Goal: Information Seeking & Learning: Learn about a topic

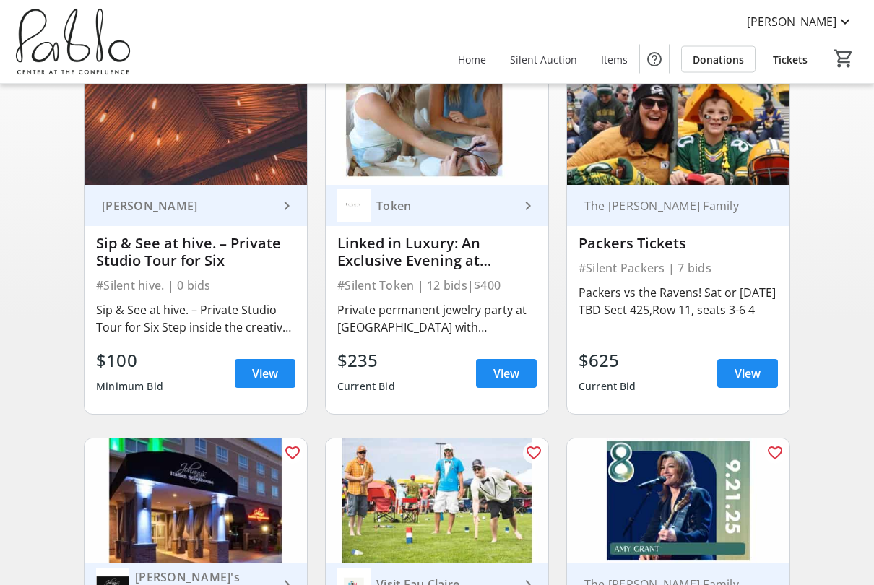
scroll to position [152, 0]
click at [745, 376] on span "View" at bounding box center [747, 373] width 26 height 17
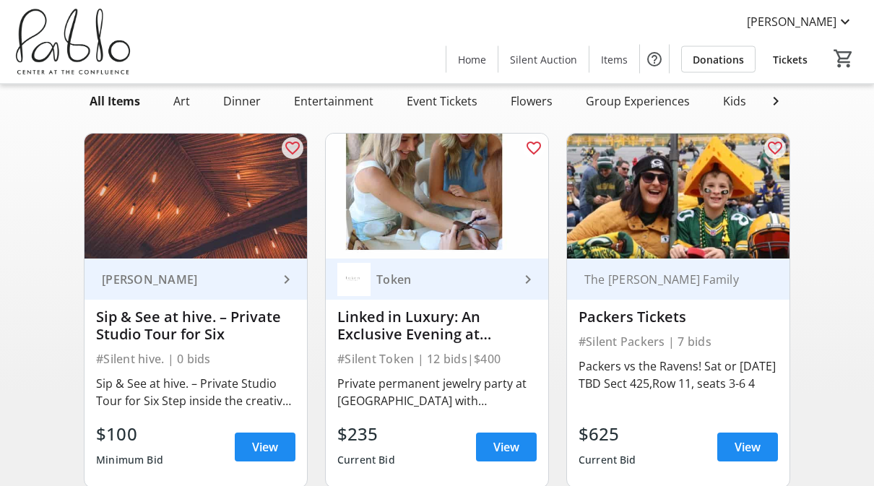
scroll to position [72, 0]
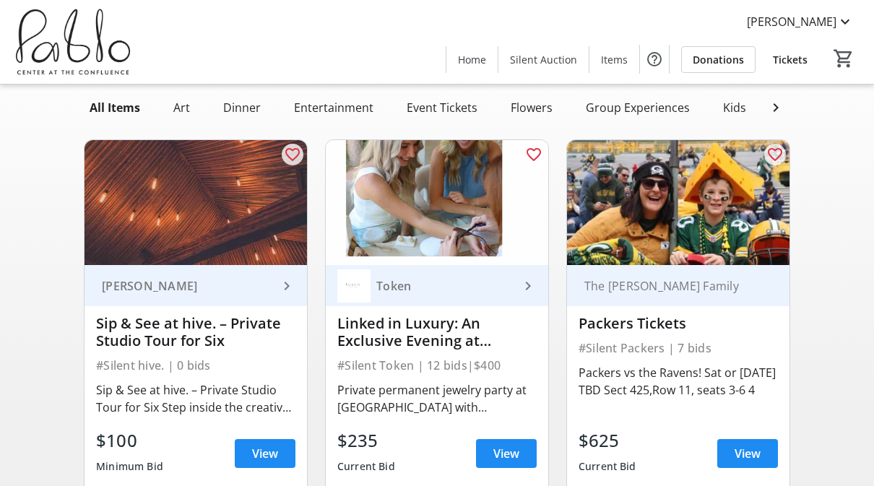
click at [504, 459] on span "View" at bounding box center [506, 453] width 26 height 17
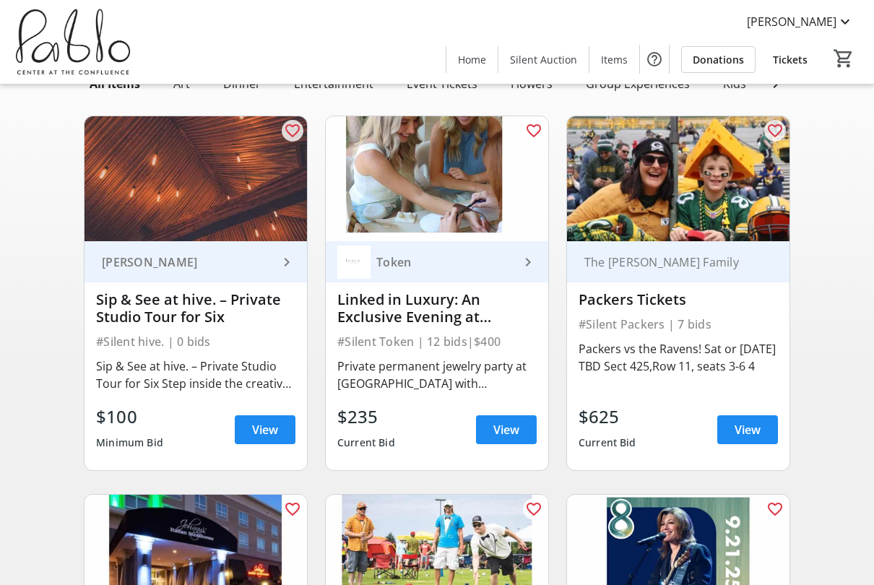
scroll to position [92, 0]
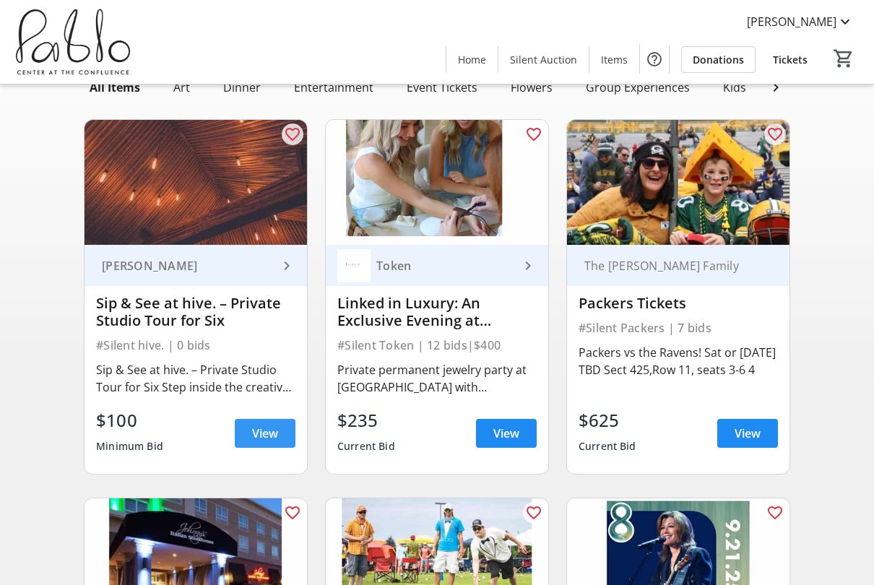
click at [263, 440] on span "View" at bounding box center [265, 433] width 26 height 17
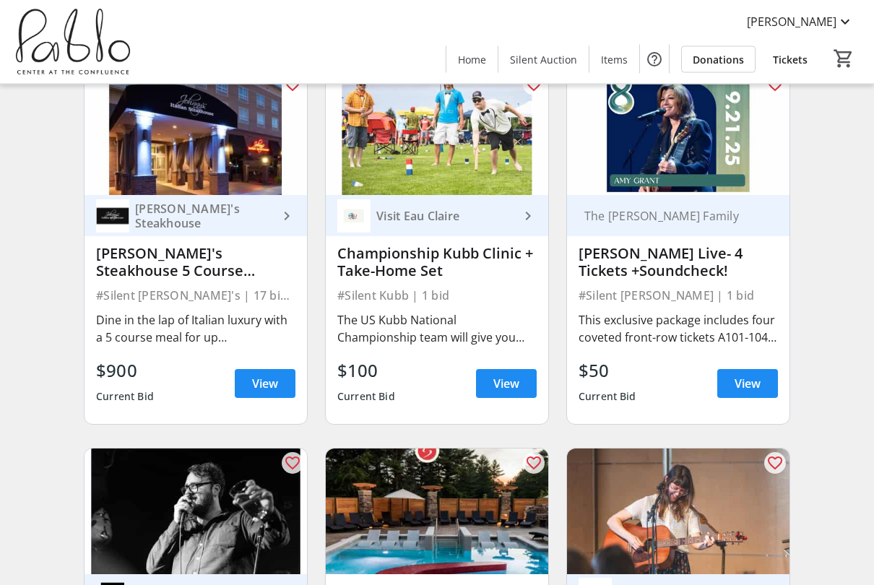
scroll to position [521, 0]
click at [259, 386] on span "View" at bounding box center [265, 383] width 26 height 17
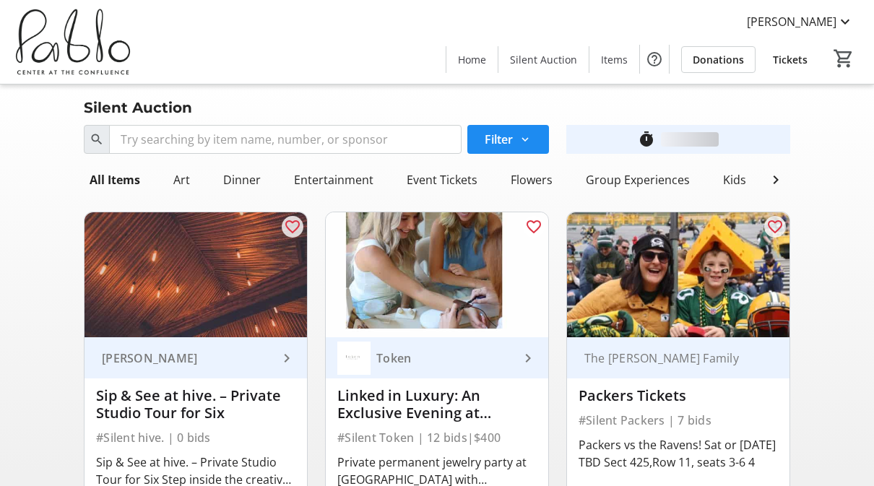
scroll to position [521, 0]
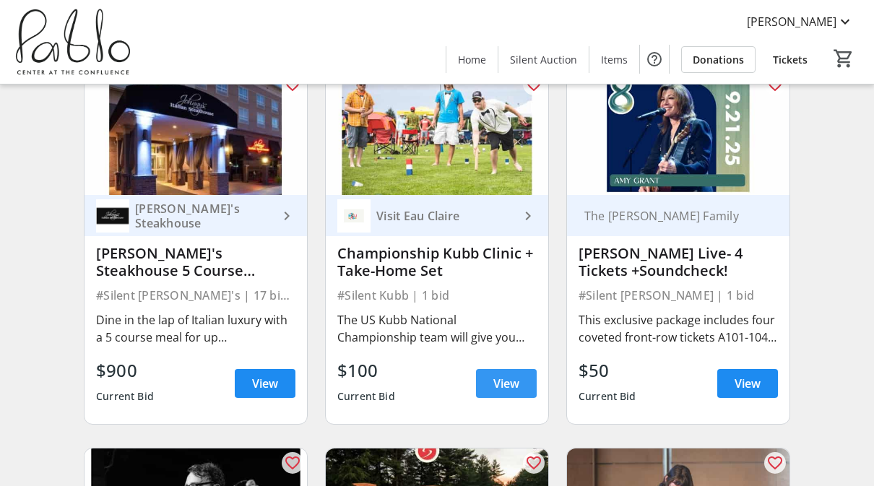
click at [508, 388] on span "View" at bounding box center [506, 383] width 26 height 17
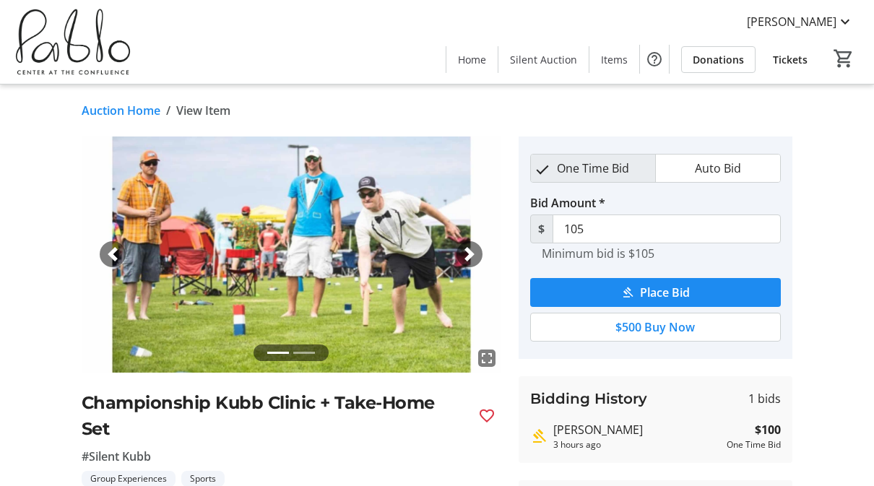
scroll to position [521, 0]
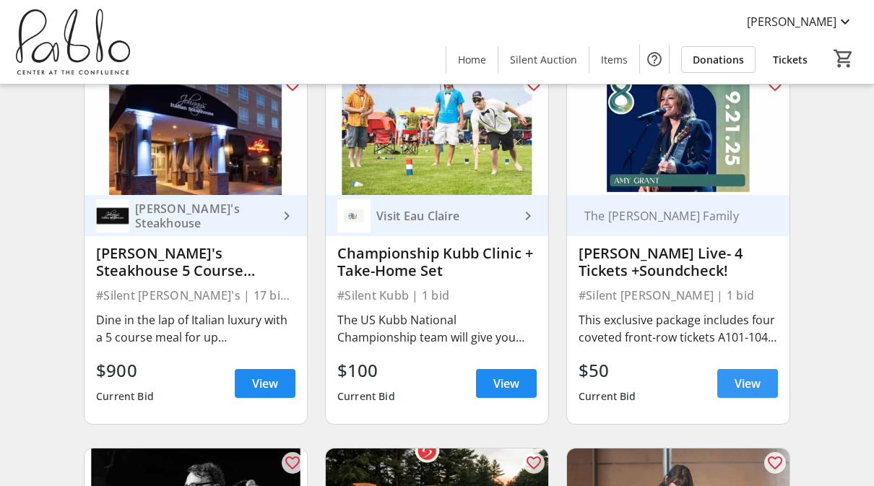
click at [754, 386] on span "View" at bounding box center [747, 383] width 26 height 17
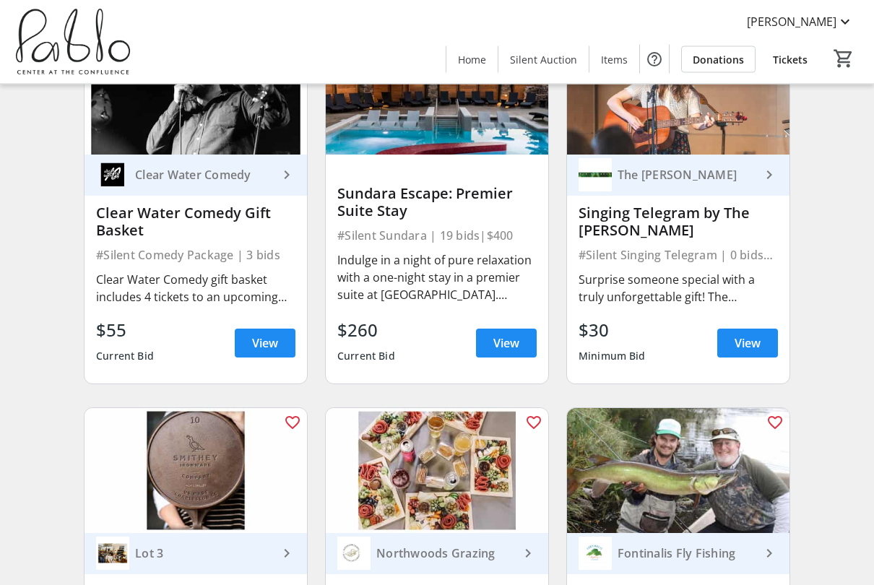
scroll to position [940, 0]
click at [261, 349] on span "View" at bounding box center [265, 342] width 26 height 17
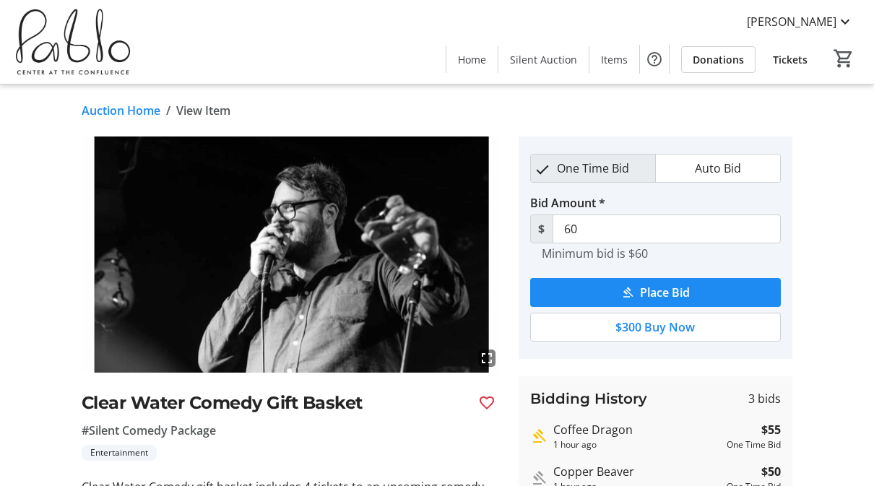
scroll to position [940, 0]
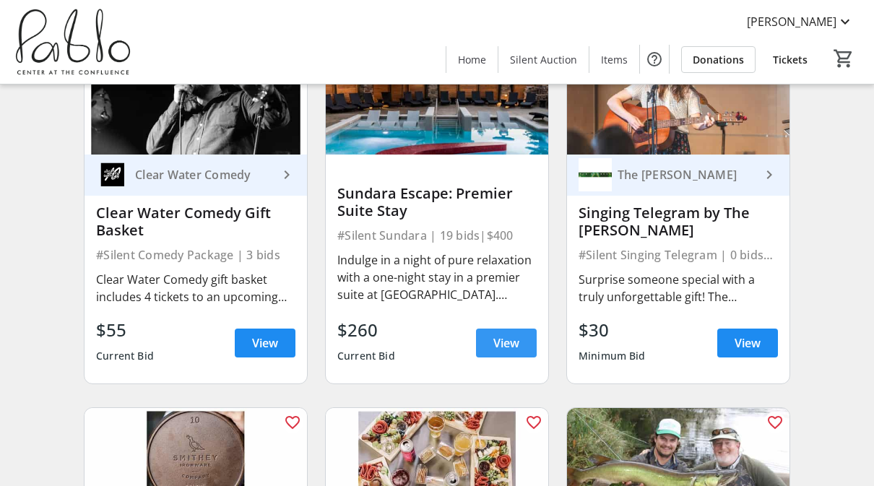
click at [506, 346] on span "View" at bounding box center [506, 342] width 26 height 17
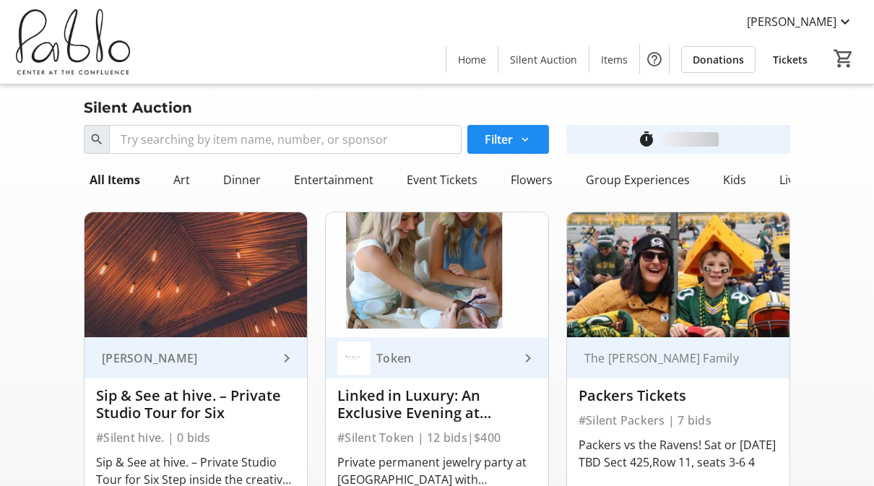
scroll to position [940, 0]
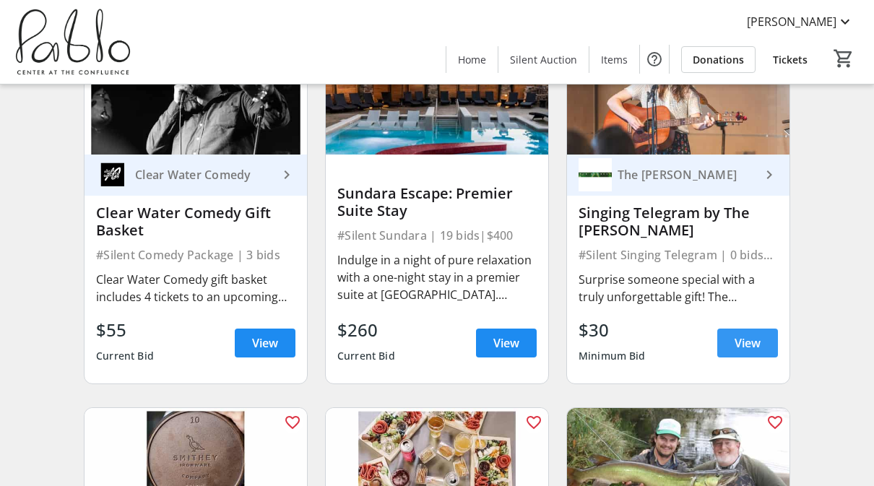
click at [760, 343] on span at bounding box center [747, 343] width 61 height 35
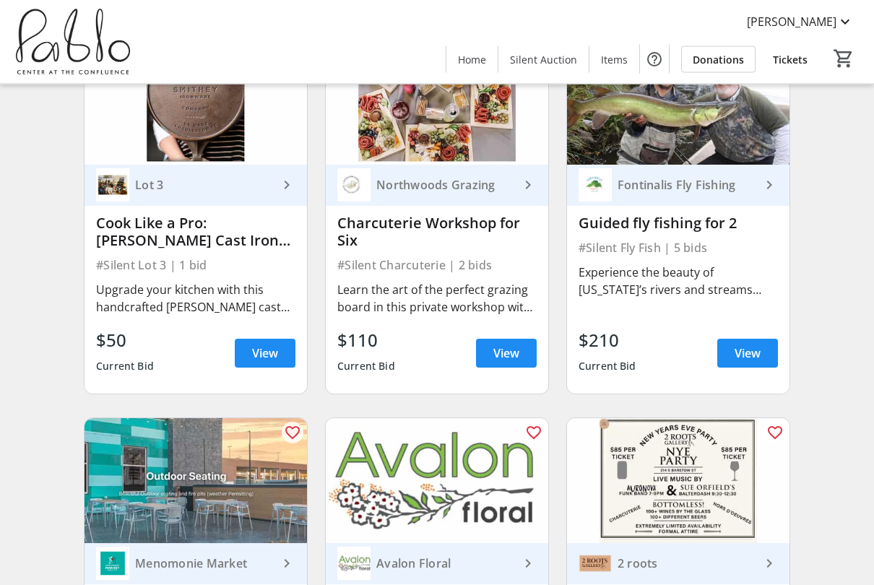
scroll to position [1308, 0]
click at [264, 355] on span "View" at bounding box center [265, 352] width 26 height 17
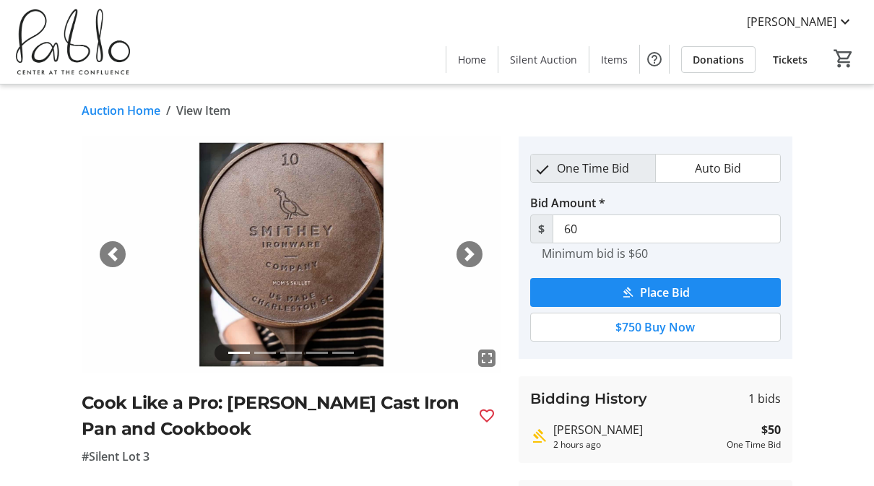
scroll to position [1308, 0]
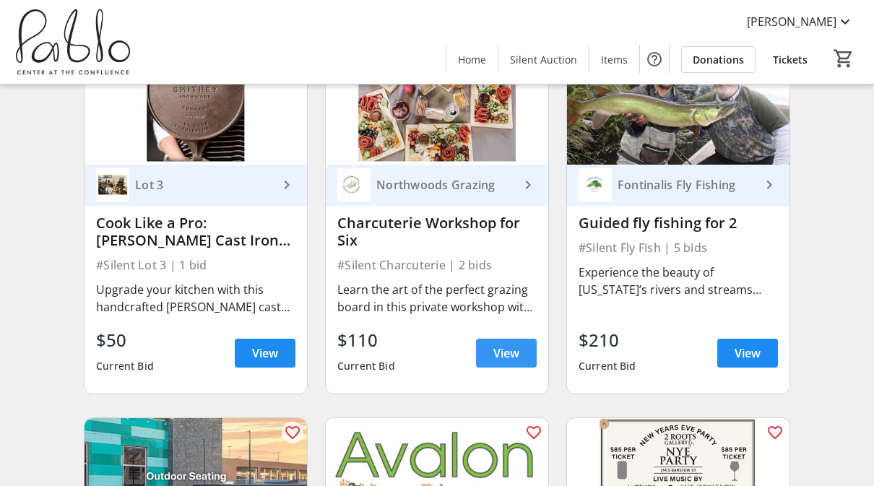
click at [513, 361] on span "View" at bounding box center [506, 352] width 26 height 17
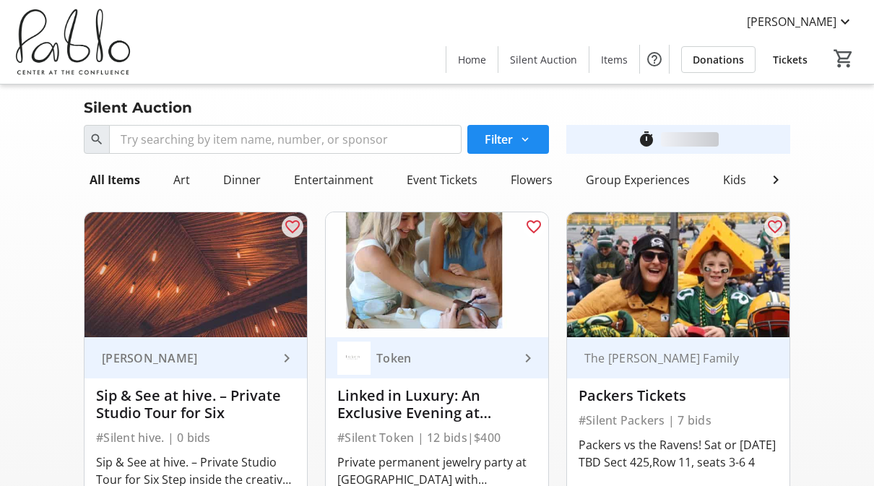
scroll to position [1308, 0]
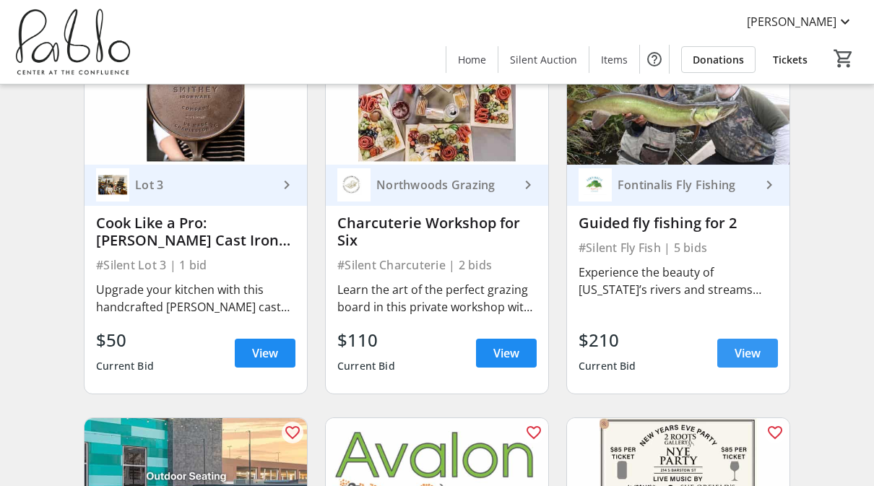
click at [752, 356] on span "View" at bounding box center [747, 352] width 26 height 17
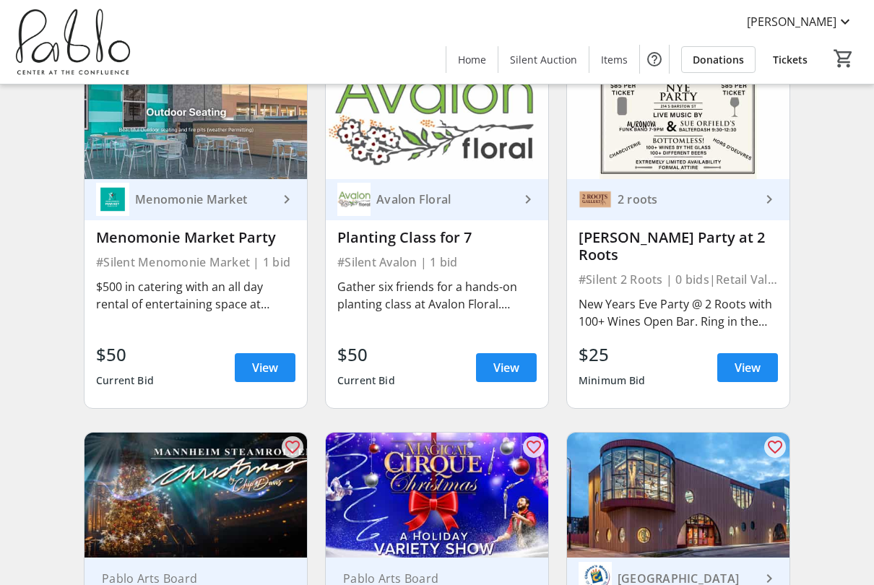
scroll to position [1676, 0]
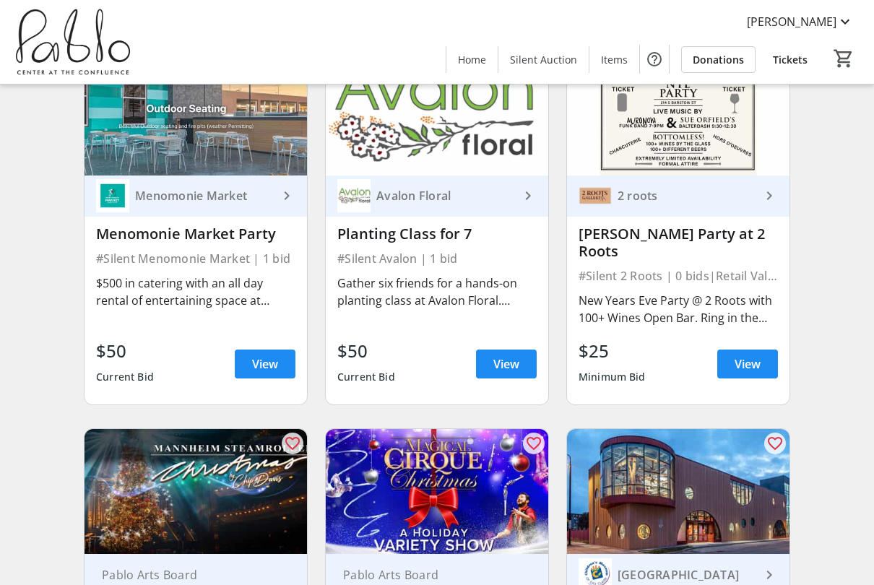
click at [252, 355] on span "View" at bounding box center [265, 363] width 26 height 17
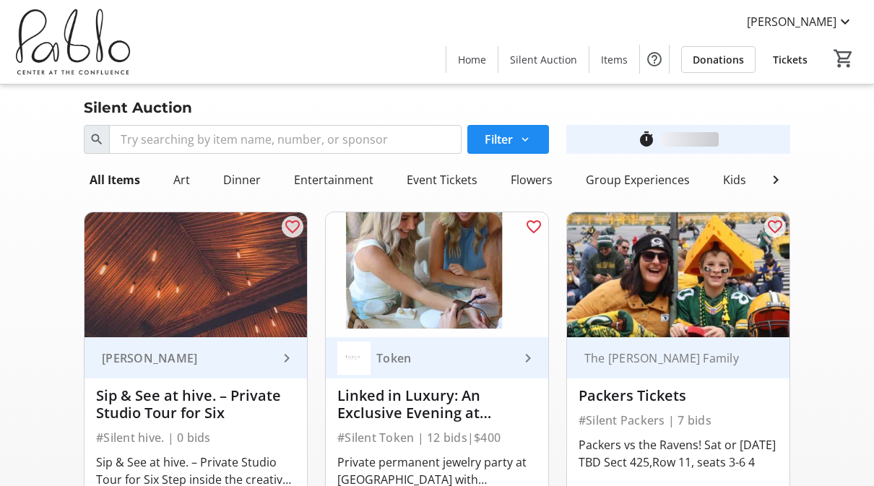
scroll to position [1676, 0]
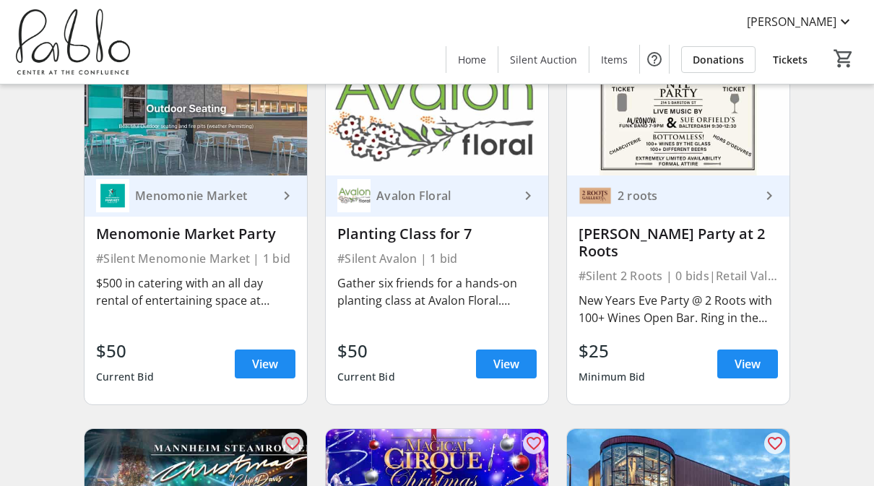
click at [511, 357] on span at bounding box center [506, 364] width 61 height 35
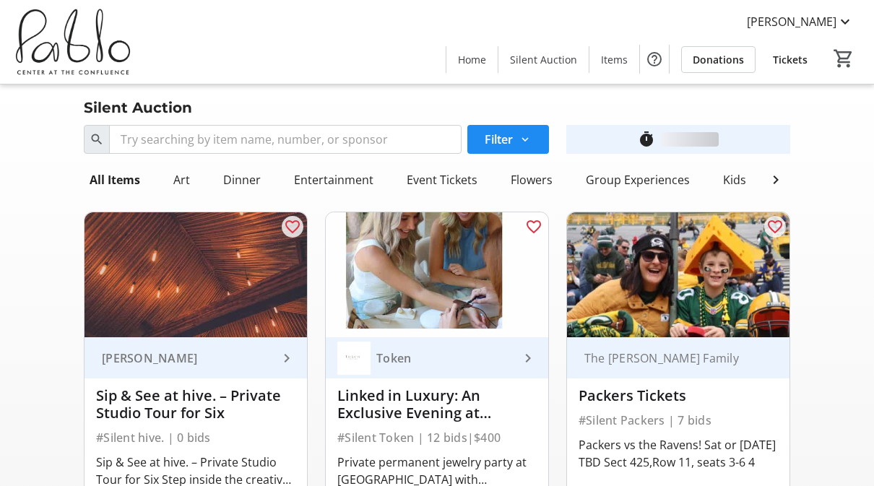
scroll to position [1676, 0]
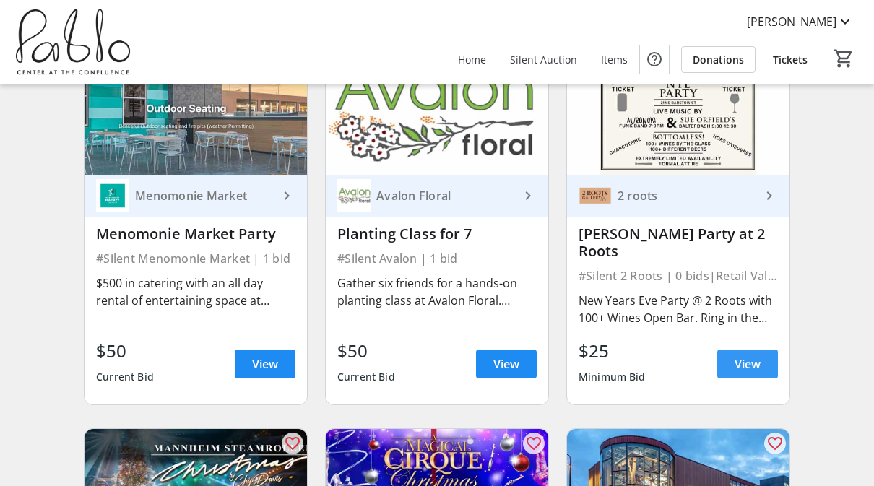
click at [763, 347] on span at bounding box center [747, 364] width 61 height 35
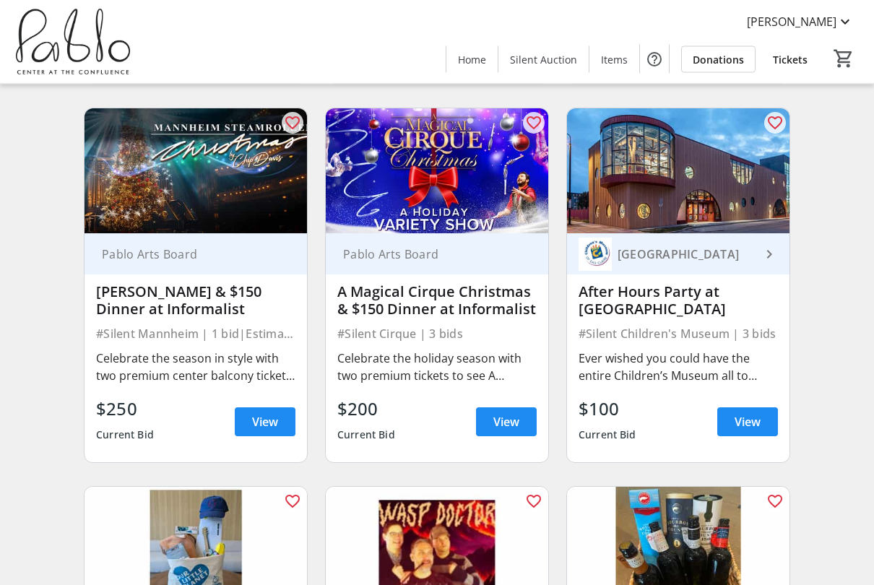
scroll to position [1997, 0]
click at [257, 413] on span "View" at bounding box center [265, 421] width 26 height 17
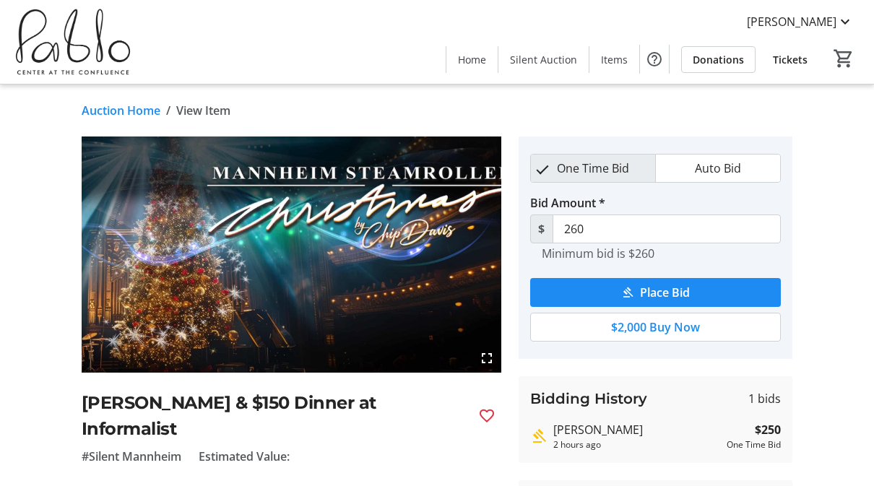
scroll to position [1997, 0]
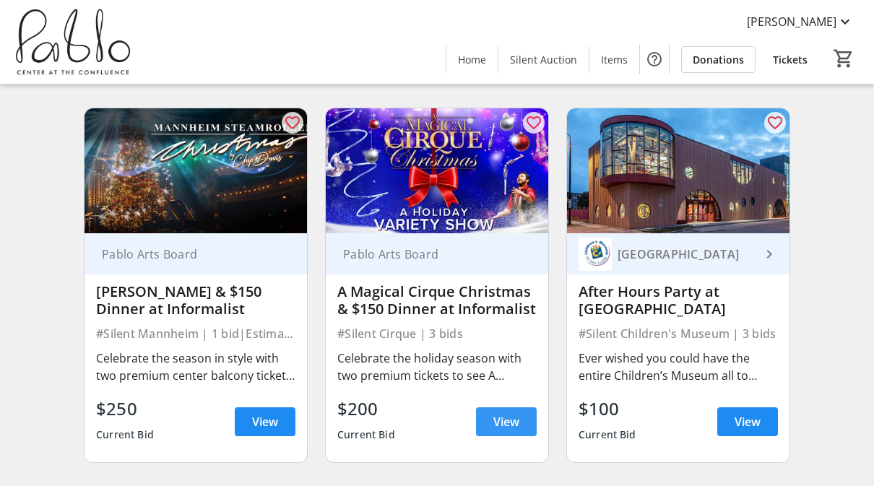
click at [492, 404] on span at bounding box center [506, 421] width 61 height 35
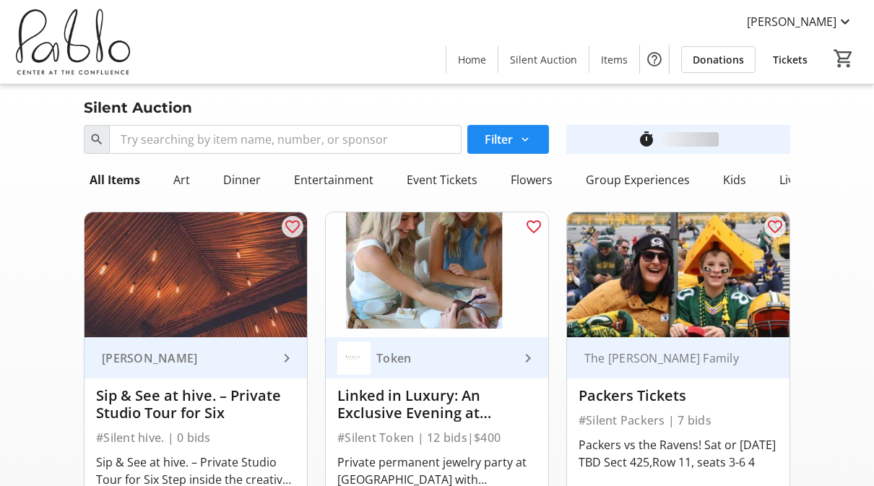
scroll to position [1997, 0]
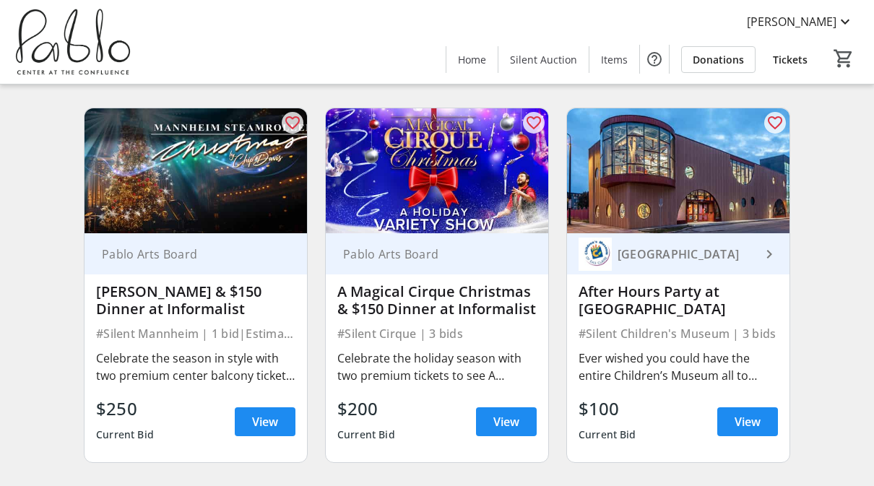
click at [756, 413] on span "View" at bounding box center [747, 421] width 26 height 17
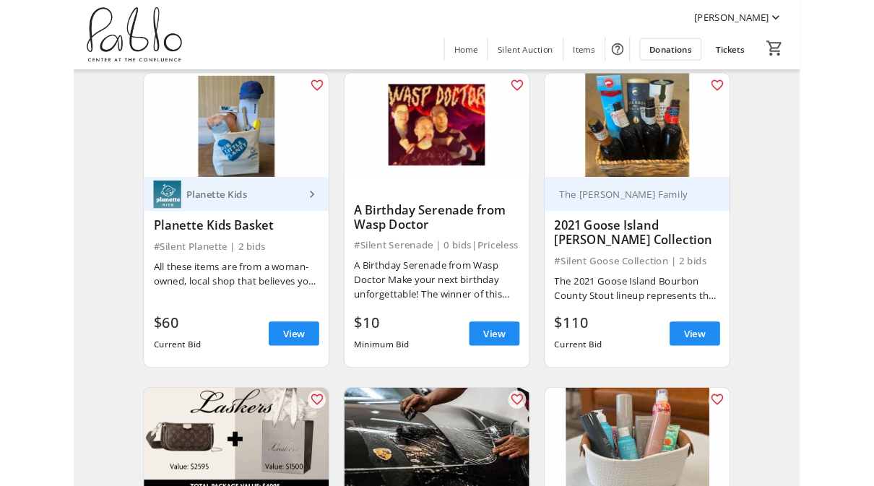
scroll to position [2394, 0]
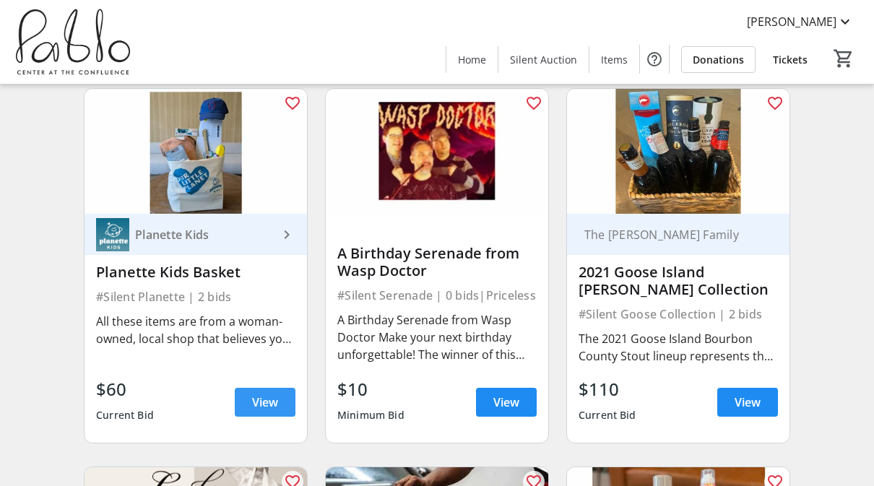
click at [256, 394] on span "View" at bounding box center [265, 402] width 26 height 17
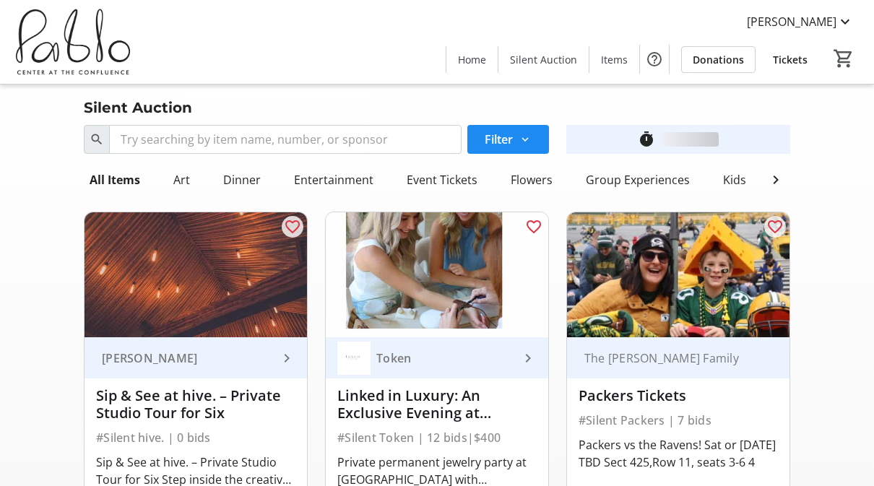
scroll to position [2394, 0]
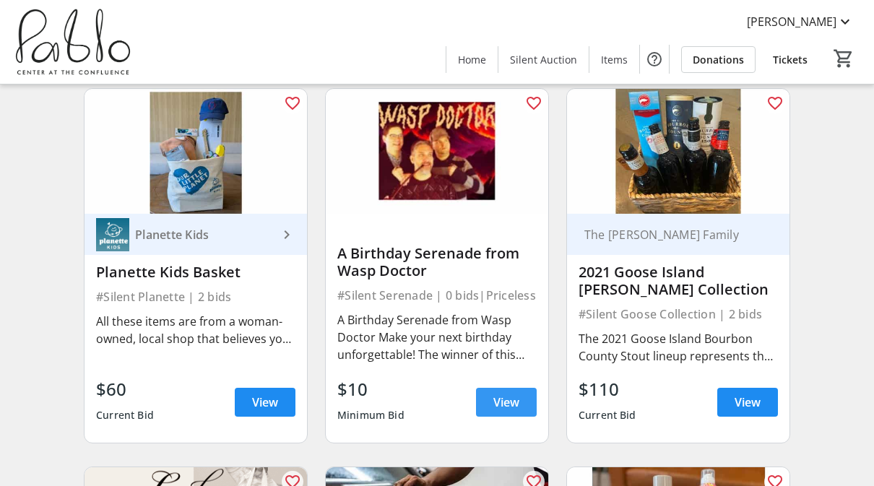
click at [513, 394] on span "View" at bounding box center [506, 402] width 26 height 17
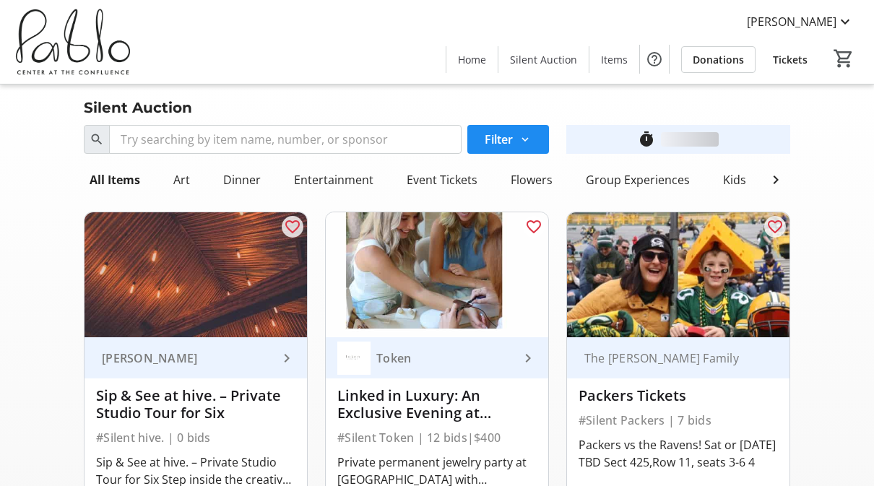
scroll to position [2394, 0]
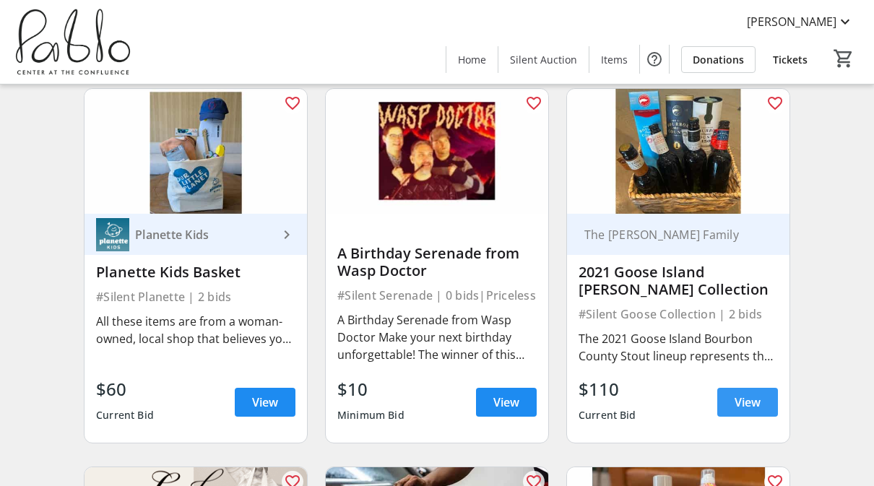
click at [752, 394] on span "View" at bounding box center [747, 402] width 26 height 17
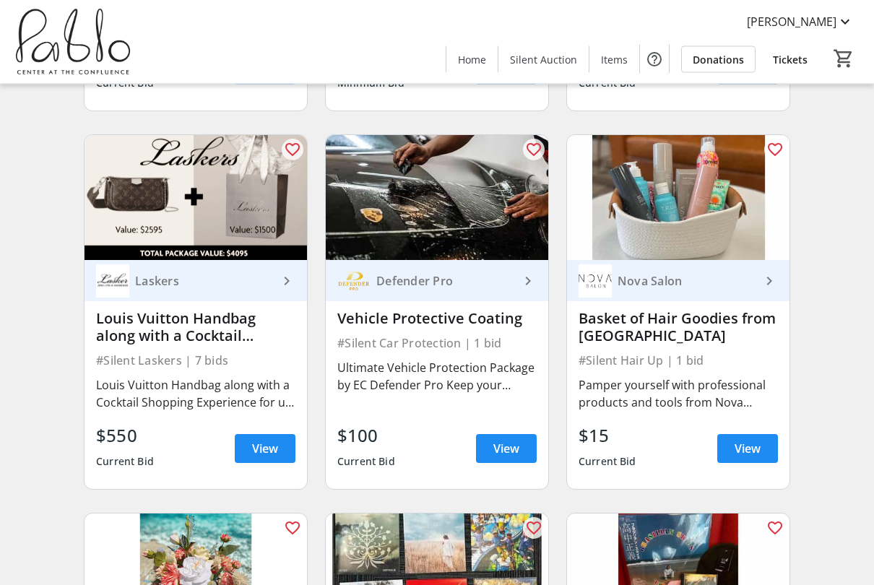
scroll to position [2727, 0]
click at [258, 440] on span "View" at bounding box center [265, 448] width 26 height 17
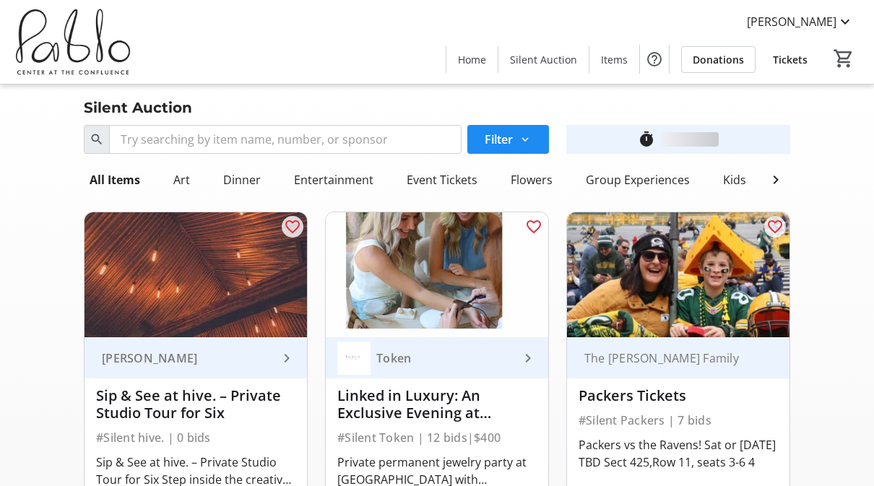
scroll to position [2727, 0]
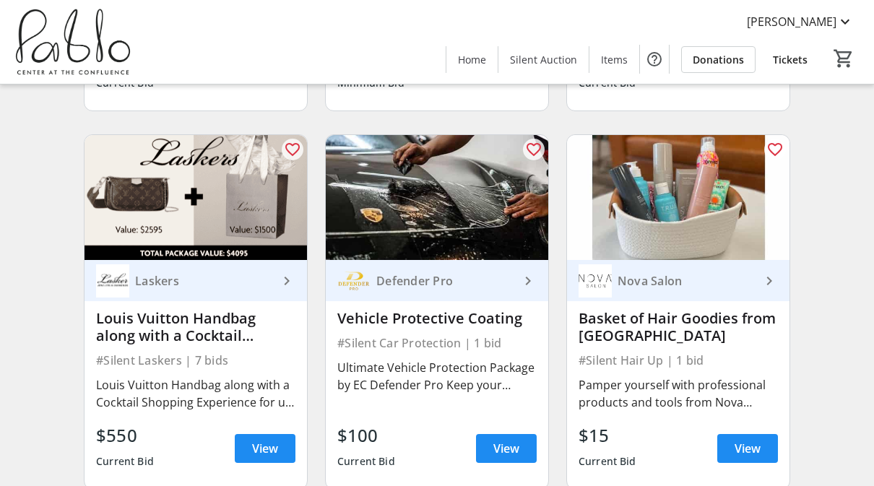
click at [513, 440] on span "View" at bounding box center [506, 448] width 26 height 17
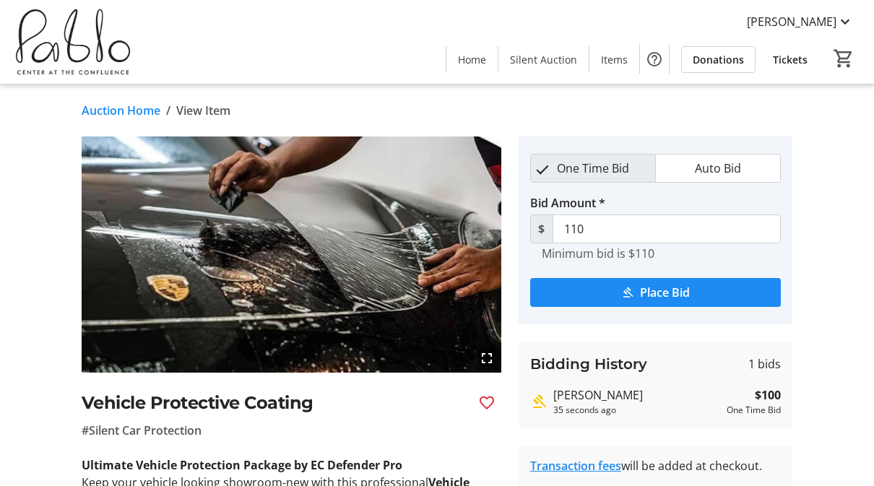
scroll to position [2727, 0]
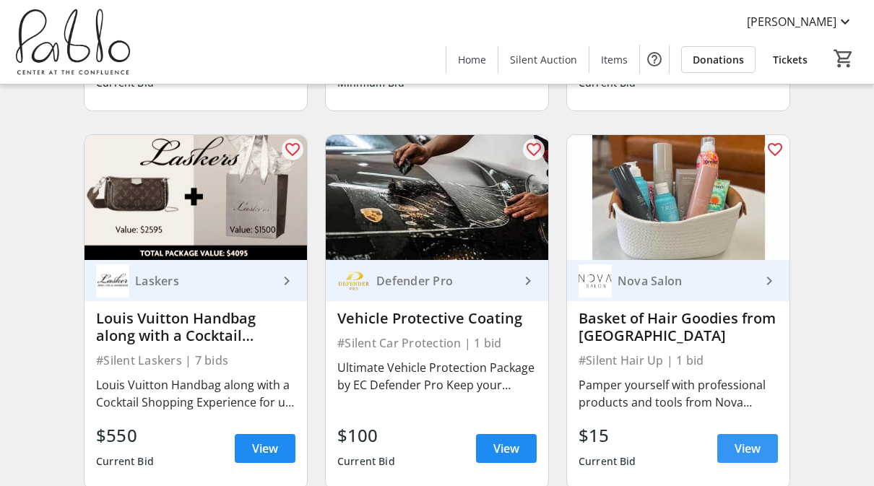
click at [750, 440] on span "View" at bounding box center [747, 448] width 26 height 17
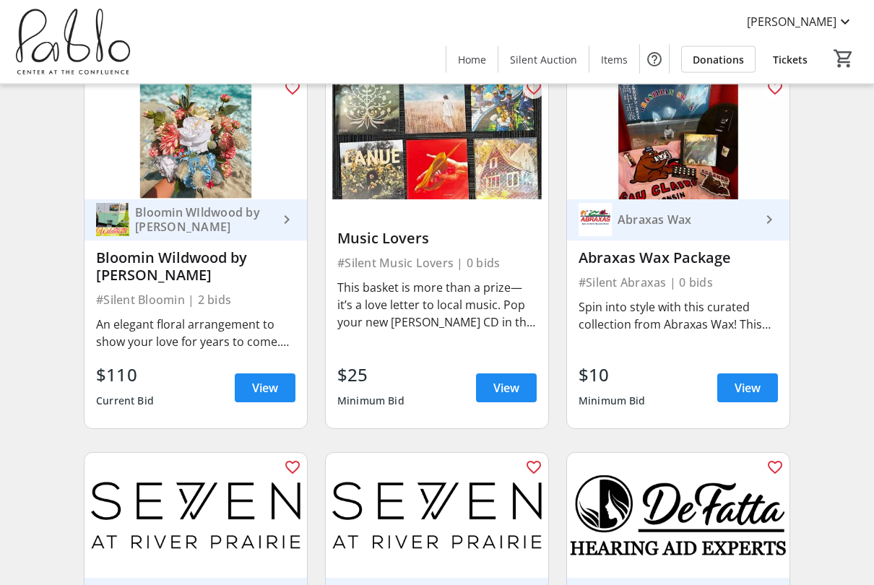
scroll to position [3166, 0]
click at [248, 376] on span at bounding box center [265, 387] width 61 height 35
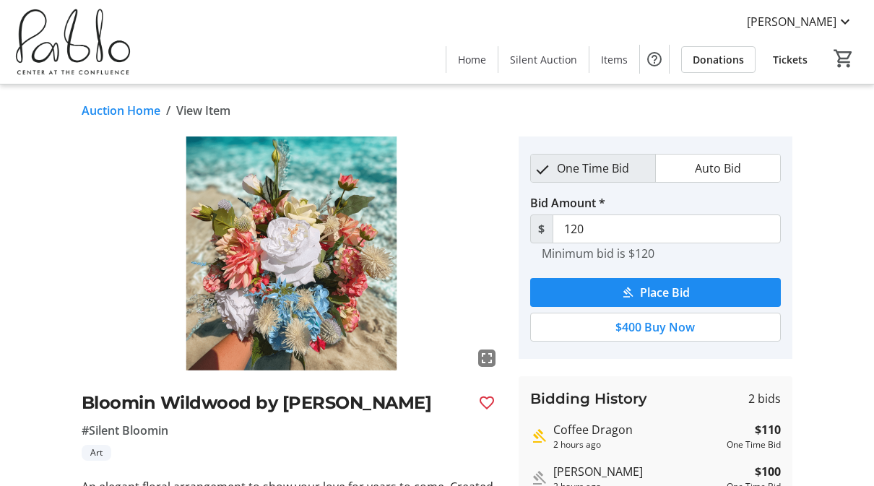
scroll to position [3166, 0]
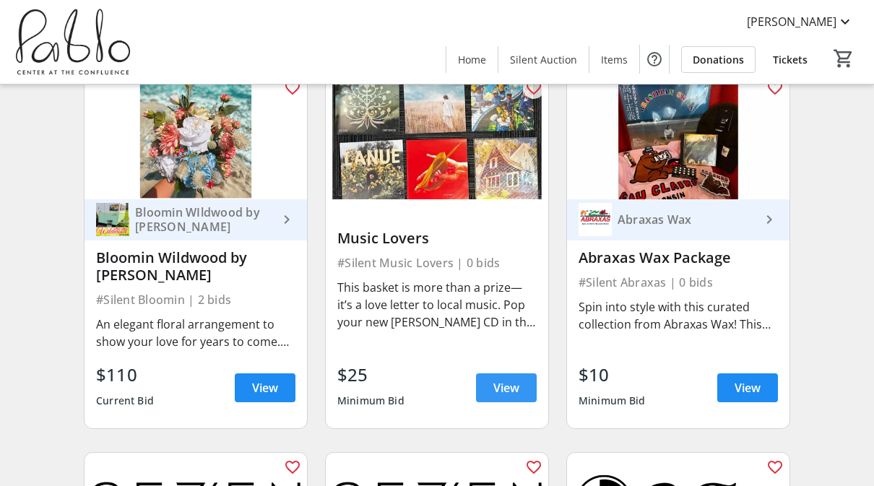
click at [503, 379] on span "View" at bounding box center [506, 387] width 26 height 17
